Goal: Navigation & Orientation: Find specific page/section

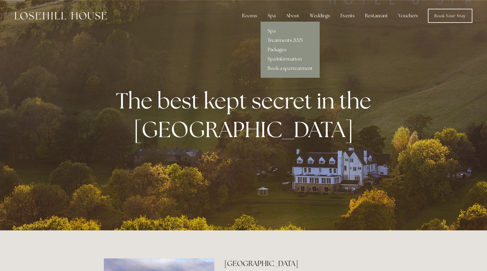
click at [277, 48] on link "Packages" at bounding box center [290, 49] width 59 height 9
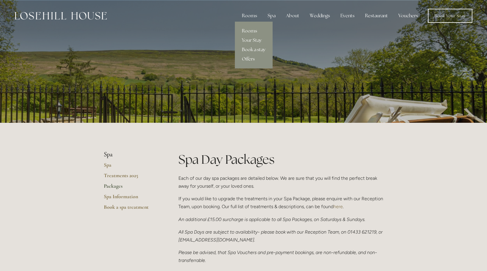
click at [251, 49] on link "Book a stay" at bounding box center [254, 49] width 38 height 9
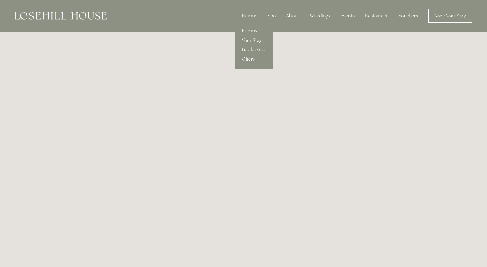
click at [249, 60] on link "Offers" at bounding box center [254, 58] width 38 height 9
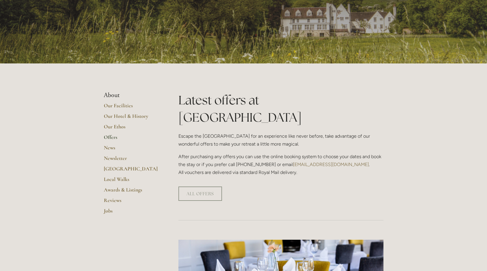
scroll to position [117, 0]
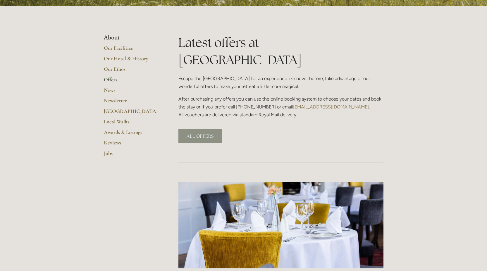
click at [204, 129] on link "ALL OFFERS" at bounding box center [200, 136] width 44 height 14
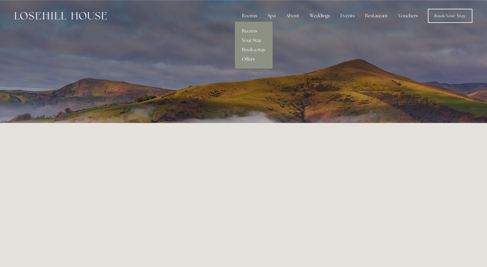
click at [247, 29] on link "Rooms" at bounding box center [254, 30] width 38 height 9
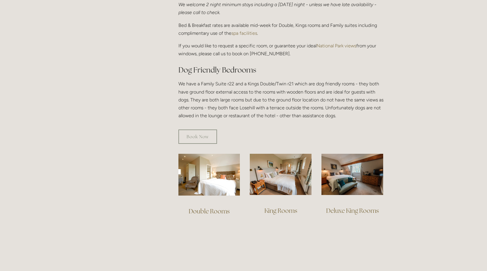
scroll to position [292, 0]
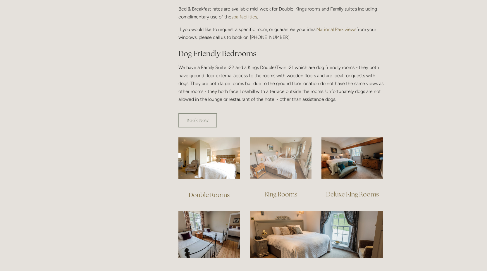
click at [293, 144] on img at bounding box center [281, 157] width 62 height 41
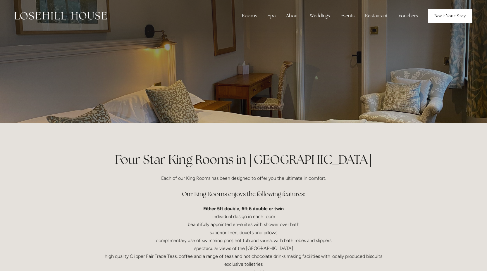
click at [450, 14] on link "Book Your Stay" at bounding box center [450, 16] width 44 height 14
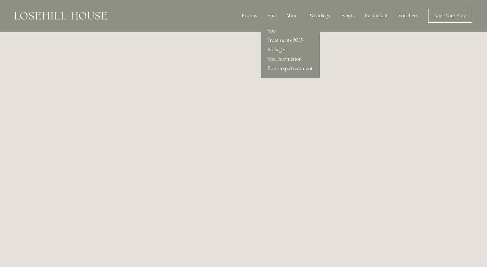
click at [271, 15] on div "Spa" at bounding box center [271, 16] width 17 height 12
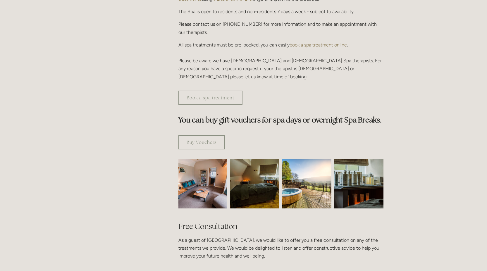
scroll to position [274, 0]
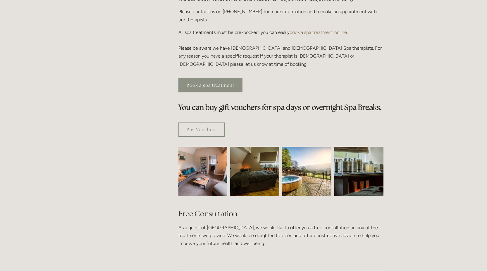
click at [206, 78] on link "Book a spa treatment" at bounding box center [210, 85] width 64 height 14
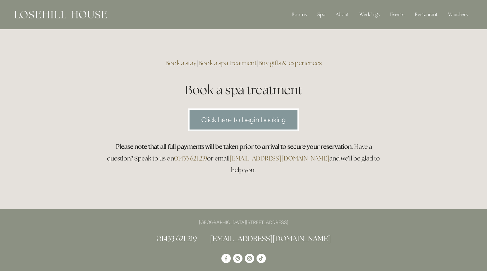
click at [255, 121] on link "Click here to begin booking" at bounding box center [243, 119] width 111 height 23
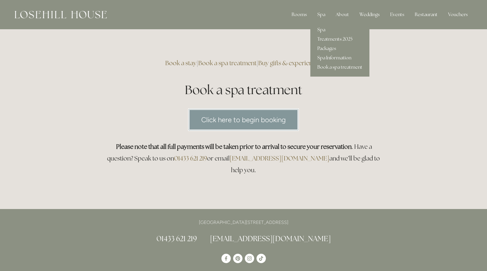
click at [330, 60] on link "Spa Information" at bounding box center [339, 57] width 59 height 9
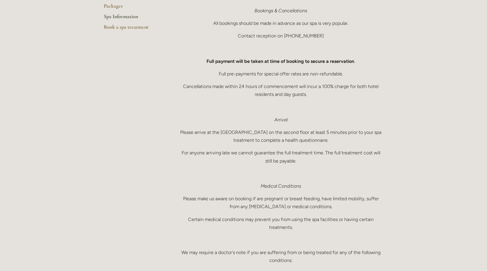
scroll to position [60, 0]
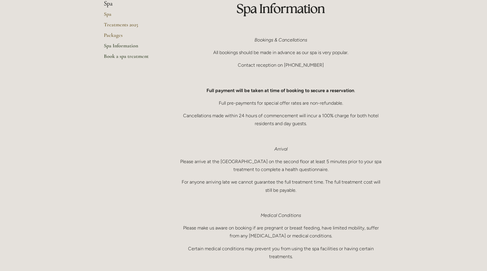
click at [133, 58] on link "Book a spa treatment" at bounding box center [132, 58] width 56 height 11
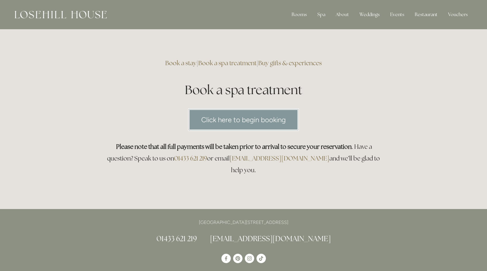
click at [252, 118] on link "Click here to begin booking" at bounding box center [243, 119] width 111 height 23
click at [299, 58] on link "Offers" at bounding box center [304, 57] width 38 height 9
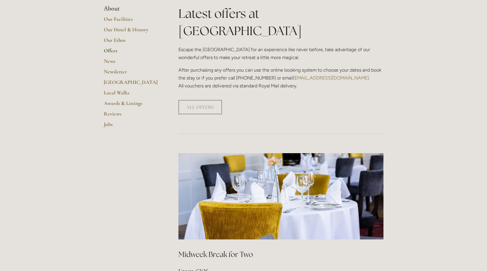
scroll to position [146, 0]
click at [117, 112] on link "Reviews" at bounding box center [132, 115] width 56 height 11
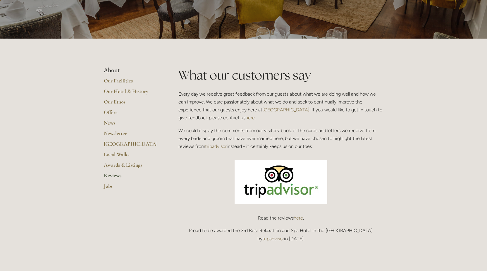
scroll to position [88, 0]
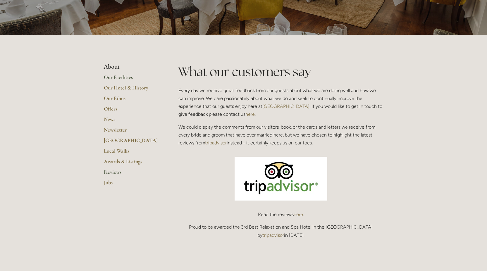
click at [123, 78] on link "Our Facilities" at bounding box center [132, 79] width 56 height 11
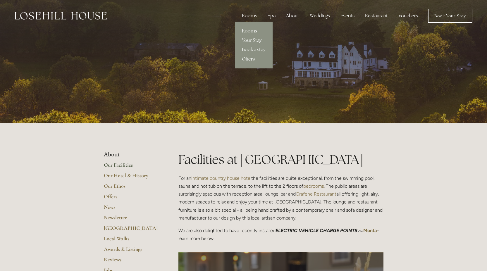
click at [253, 32] on link "Rooms" at bounding box center [254, 30] width 38 height 9
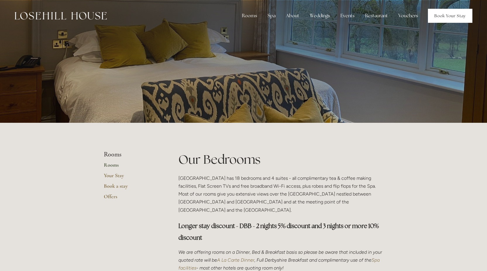
click at [446, 17] on link "Book Your Stay" at bounding box center [450, 16] width 44 height 14
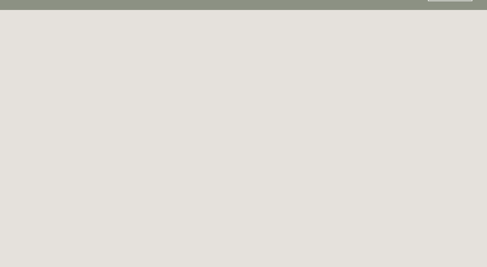
scroll to position [32, 0]
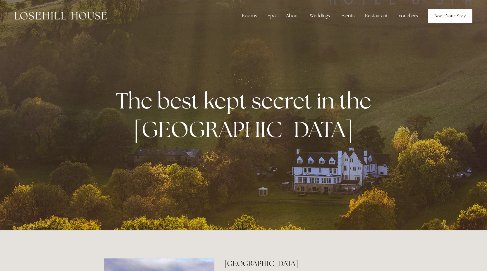
click at [457, 17] on link "Book Your Stay" at bounding box center [450, 16] width 44 height 14
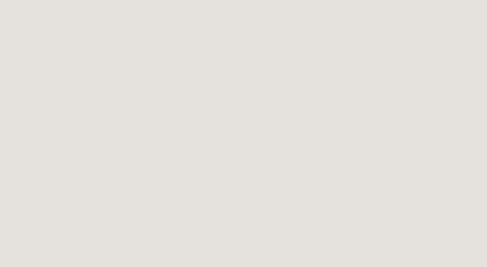
scroll to position [413, 0]
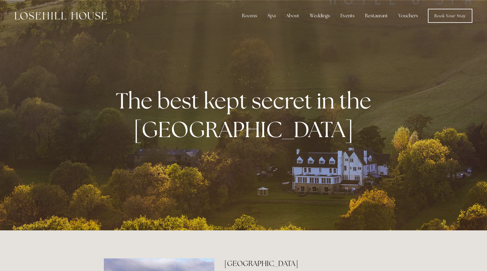
click at [89, 16] on img at bounding box center [61, 16] width 92 height 8
